Goal: Transaction & Acquisition: Purchase product/service

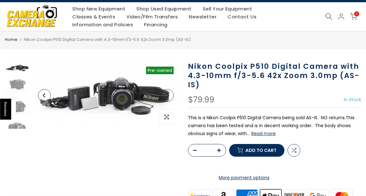
scroll to position [29, 0]
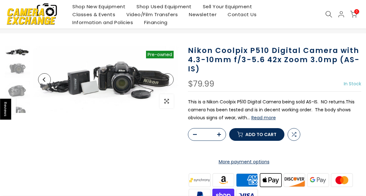
click at [47, 18] on img at bounding box center [31, 14] width 51 height 26
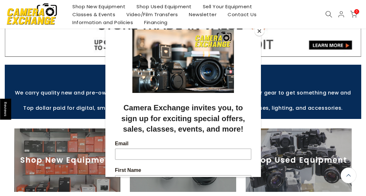
scroll to position [203, 0]
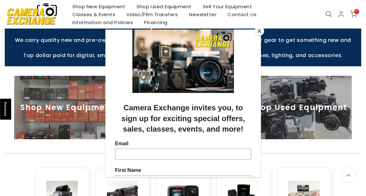
click at [260, 29] on button "Close" at bounding box center [260, 31] width 10 height 10
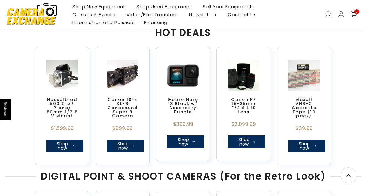
scroll to position [323, 0]
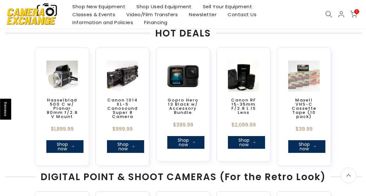
click at [39, 9] on img at bounding box center [31, 14] width 51 height 26
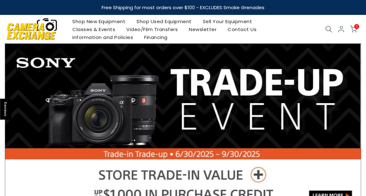
click at [143, 23] on link "Shop Used Equipment" at bounding box center [164, 21] width 66 height 8
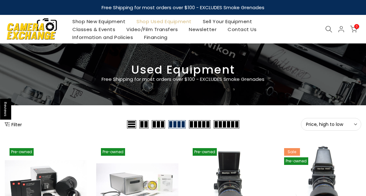
click at [325, 120] on button "Price, high to low Sort" at bounding box center [331, 124] width 60 height 13
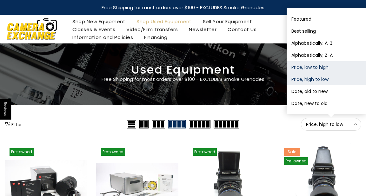
click at [313, 67] on button "Price, low to high" at bounding box center [326, 67] width 79 height 12
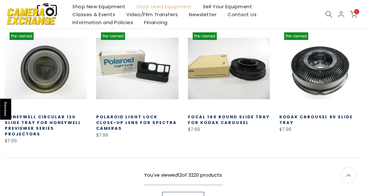
scroll to position [380, 0]
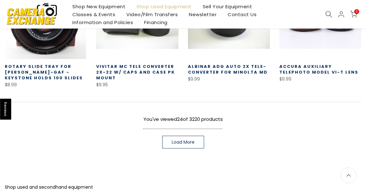
scroll to position [847, 0]
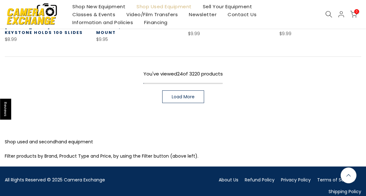
click at [190, 95] on span "Load More" at bounding box center [183, 97] width 23 height 4
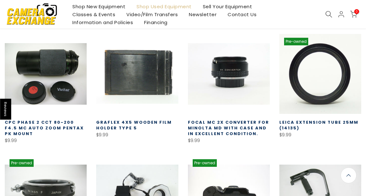
scroll to position [1193, 0]
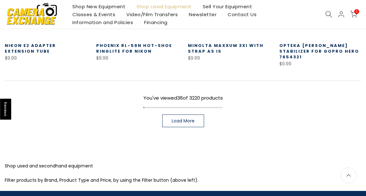
click at [168, 115] on link "Load More" at bounding box center [183, 121] width 42 height 13
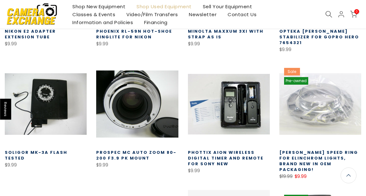
scroll to position [1209, 0]
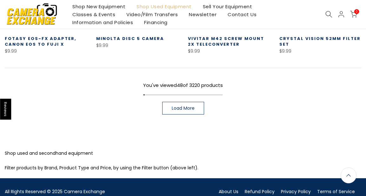
click at [177, 106] on span "Load More" at bounding box center [183, 108] width 23 height 4
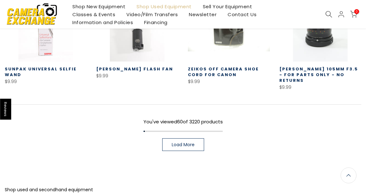
scroll to position [1898, 0]
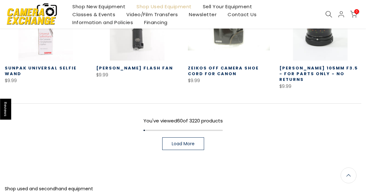
click at [190, 142] on span "Load More" at bounding box center [183, 144] width 23 height 4
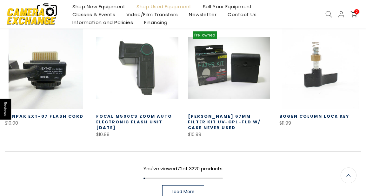
scroll to position [2256, 0]
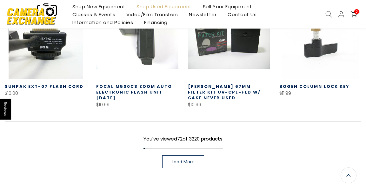
click at [166, 156] on link "Load More" at bounding box center [183, 162] width 42 height 13
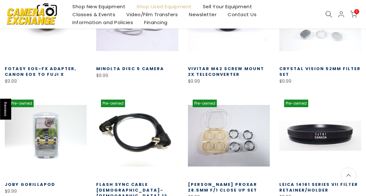
scroll to position [1540, 0]
